Goal: Transaction & Acquisition: Obtain resource

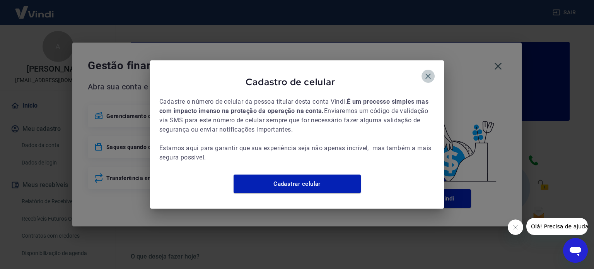
click at [431, 74] on icon "button" at bounding box center [428, 76] width 5 height 5
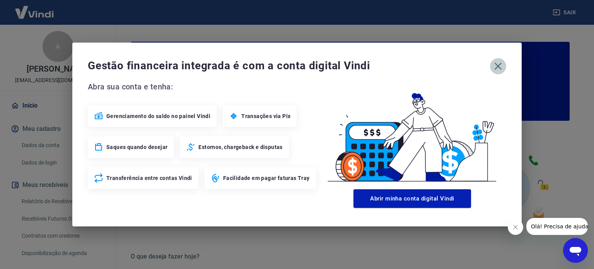
click at [498, 62] on icon "button" at bounding box center [498, 66] width 12 height 12
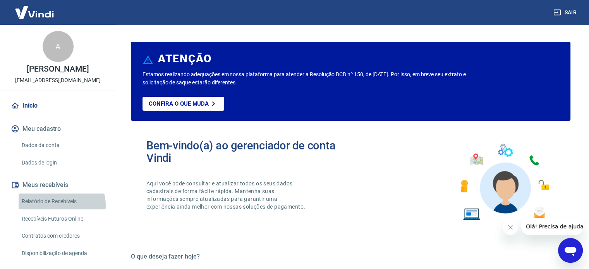
click at [61, 205] on link "Relatório de Recebíveis" at bounding box center [63, 201] width 88 height 16
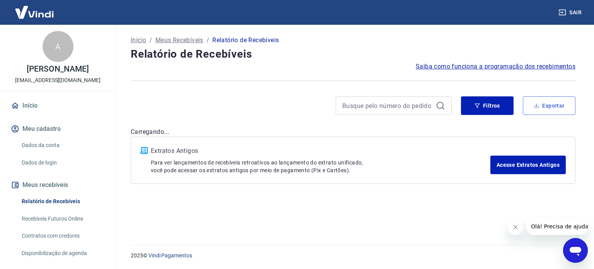
click at [537, 107] on icon "button" at bounding box center [536, 105] width 5 height 5
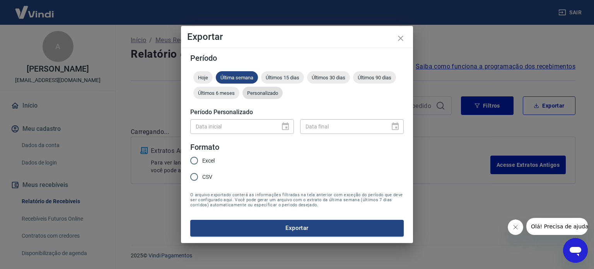
click at [254, 87] on div "Personalizado" at bounding box center [263, 93] width 40 height 12
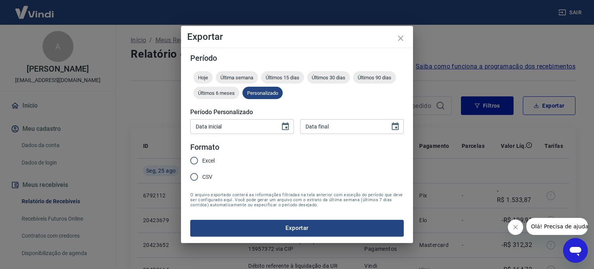
type input "DD/MM/YYYY"
click at [260, 126] on input "DD/MM/YYYY" at bounding box center [232, 126] width 84 height 14
click at [281, 127] on icon "Choose date" at bounding box center [285, 126] width 9 height 9
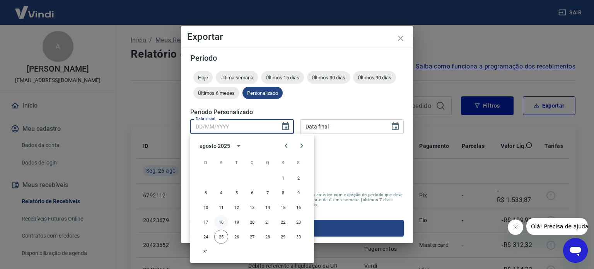
click at [220, 221] on button "18" at bounding box center [221, 222] width 14 height 14
type input "[DATE]"
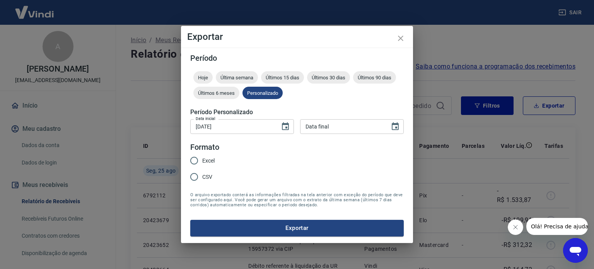
click at [387, 128] on div "Data final" at bounding box center [352, 126] width 104 height 14
type input "DD/MM/YYYY"
click at [397, 127] on icon "Choose date" at bounding box center [395, 126] width 7 height 8
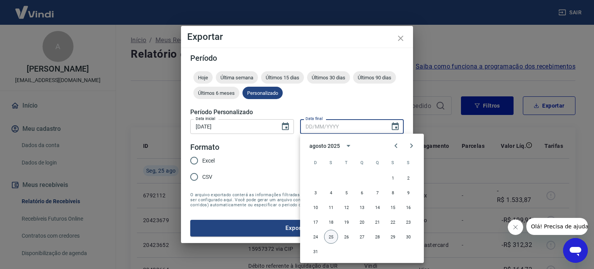
click at [331, 234] on button "25" at bounding box center [331, 237] width 14 height 14
type input "[DATE]"
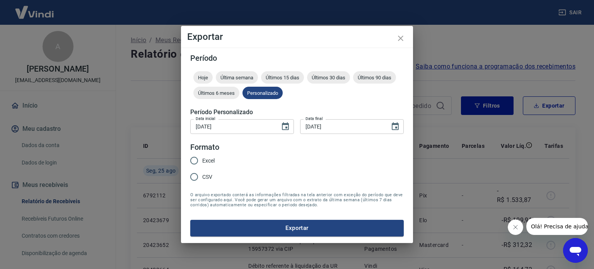
click at [197, 156] on input "Excel" at bounding box center [194, 160] width 16 height 16
radio input "true"
click at [285, 233] on button "Exportar" at bounding box center [297, 228] width 214 height 16
